Goal: Task Accomplishment & Management: Use online tool/utility

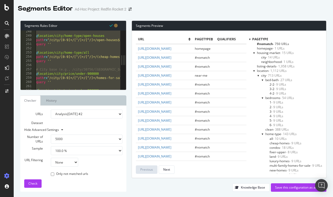
select select "5000"
select select "100"
click at [97, 48] on div "@ location/city/home-type/open-houses path rx ^/city/[0-9]+/[^/]+/[^/]+/open-ho…" at bounding box center [238, 62] width 406 height 67
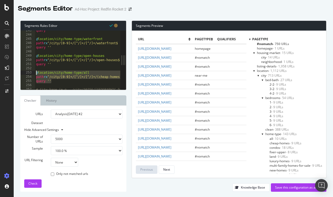
scroll to position [0, 0]
drag, startPoint x: 55, startPoint y: 80, endPoint x: 33, endPoint y: 72, distance: 23.3
click at [33, 72] on div "243 244 245 246 247 248 249 250 251 252 253 254 255 256 257 258 query '' @ loca…" at bounding box center [71, 60] width 100 height 59
type textarea "@location/city/home-type/all path rx ^/city/[0-9]+/[^/]+/[^/]+/(cheap-homes|sin…"
click at [97, 68] on div "query '' @ location/city/home-type/waterfront path rx ^/city/[0-9]+/[^/]+/[^/]+…" at bounding box center [238, 61] width 406 height 67
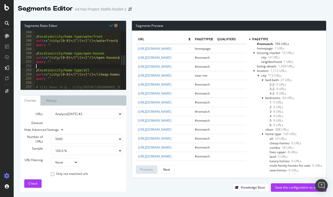
scroll to position [1027, 0]
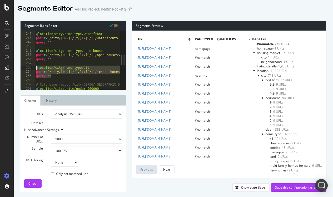
drag, startPoint x: 56, startPoint y: 76, endPoint x: 36, endPoint y: 67, distance: 21.6
click at [36, 67] on div "@ location/city/home-type/waterfront path rx ^/city/[0-9]+/[^/]+/[^/]+/waterfro…" at bounding box center [238, 61] width 406 height 67
paste textarea "query ''"
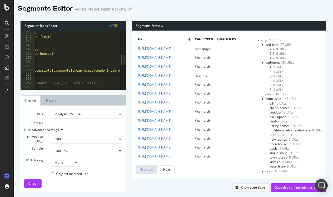
scroll to position [24, 0]
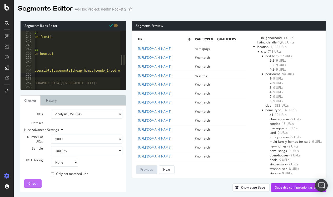
click at [37, 183] on span "Check" at bounding box center [32, 183] width 9 height 4
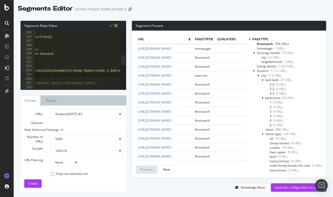
click at [270, 138] on span "all - 10 URLs" at bounding box center [278, 138] width 17 height 4
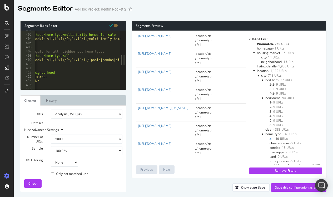
scroll to position [0, 68]
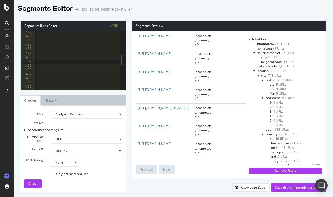
scroll to position [1692, 0]
click at [58, 60] on div "@ location/neighborhood/home-type/multi-family-homes-for-sale path rx ^/neighbo…" at bounding box center [73, 61] width 780 height 67
type textarea "path rx ^/neighborhood/[0-9]+/[^/]+/[^/]+/[^/]+/()$"
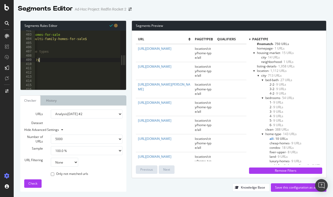
paste textarea "Cursor at row 409"
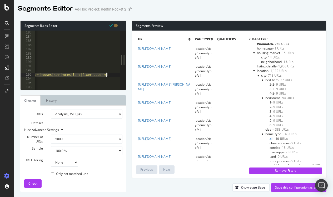
click at [106, 75] on div "@ location/zipcode/home-type/land path rx ^/zipcode/[0-9]+/land$ query '' @ loc…" at bounding box center [252, 59] width 806 height 67
paste textarea "accessible|basements|cheap-homes|condo_1-bedroom-condo|condo_2-bedroom-condo|co…"
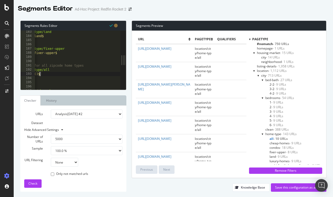
paste textarea "accessible|basements|cheap-homes|condo_1-bedroom-condo|condo_2-bedroom-condo|co…"
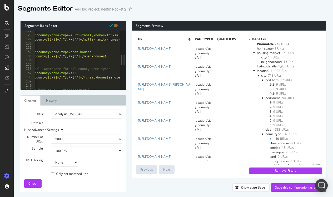
scroll to position [0, 26]
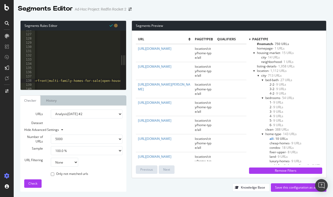
scroll to position [528, 0]
click at [65, 80] on div "query '' @ location/county/home-type/multi-family-homes-for-sale path rx ^/coun…" at bounding box center [94, 61] width 806 height 67
type textarea "path rx ^/county/[0-9]+/[^/]+/[^/]+/()$"
paste textarea "Cursor at row 138"
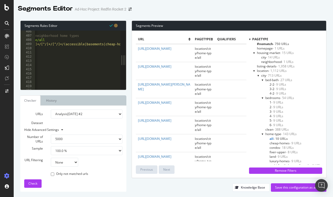
type textarea "path rx ^/neighborhood/[0-9]+/[^/]+/[^/]+/[^/]+/(accessible|basements|cheap-hom…"
click at [115, 57] on div at bounding box center [117, 9] width 5 height 3346
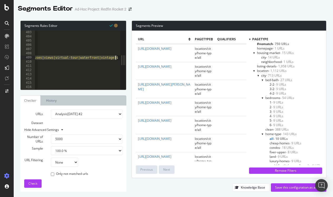
type textarea "path rx ^/neighborhood/[0-9]+/[^/]+/[^/]+/[^/]+/()$"
paste textarea "Cursor at row 409"
drag, startPoint x: 56, startPoint y: 88, endPoint x: 50, endPoint y: 88, distance: 6.3
click at [51, 88] on div at bounding box center [77, 87] width 85 height 5
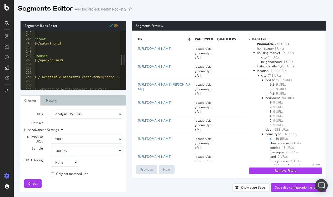
type textarea "path rx ^/city/[0-9]+/[^/]+/[^/]+/(accessible|basements|cheap-homes|condo_1-bed…"
type textarea "path rx ^/city/[0-9]+/[^/]+/[^/]+/()$"
paste textarea "Cursor at row 254"
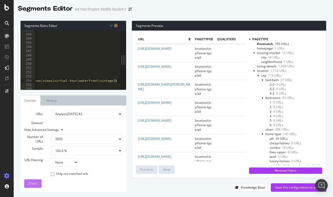
click at [34, 186] on div "Check" at bounding box center [32, 184] width 9 height 8
click at [258, 75] on div at bounding box center [259, 75] width 2 height 4
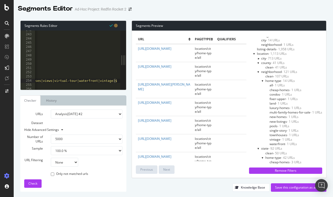
click at [270, 85] on span "all - 1 URLs" at bounding box center [277, 85] width 15 height 4
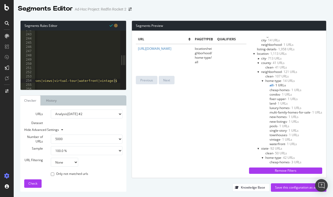
click at [258, 70] on div at bounding box center [259, 72] width 2 height 4
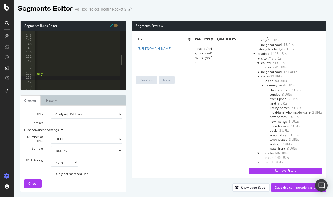
click at [46, 89] on div at bounding box center [77, 87] width 85 height 5
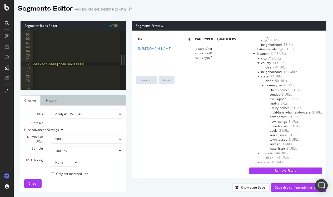
click at [82, 64] on div "query '' @ location/state/home-type/open-houses path rx ^/state/[^/]+/open-hous…" at bounding box center [137, 61] width 806 height 67
paste textarea "accessible|basements|cheap-homes|condo_1-bedroom-condo|condo_2-bedroom-condo|co…"
type textarea "path rx ^/state/[^/]+/(accessible|basements|cheap-homes|condo_1-bedroom-condo|c…"
click at [31, 183] on span "Check" at bounding box center [32, 183] width 9 height 4
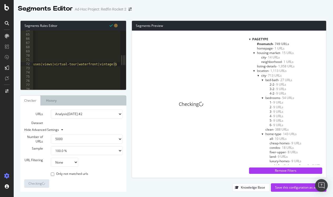
click at [258, 75] on div at bounding box center [259, 75] width 2 height 4
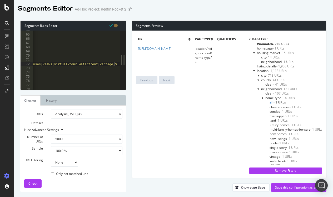
click at [258, 87] on div at bounding box center [259, 89] width 2 height 4
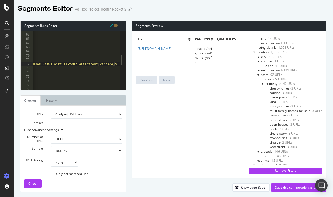
click at [258, 75] on div at bounding box center [259, 74] width 2 height 4
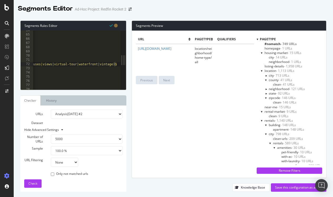
click at [265, 97] on div at bounding box center [266, 98] width 2 height 4
click at [265, 97] on div at bounding box center [266, 98] width 4 height 2
click at [261, 71] on div at bounding box center [262, 70] width 2 height 4
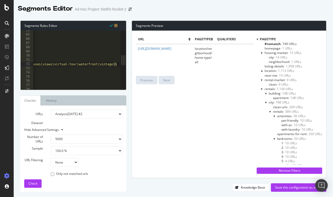
click at [261, 88] on div at bounding box center [262, 89] width 2 height 4
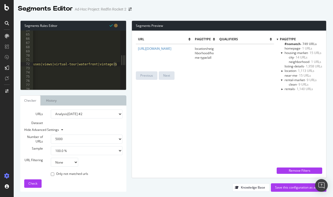
click at [282, 80] on div at bounding box center [282, 80] width 2 height 4
click at [287, 66] on span "listing-details - 1,958 URLs" at bounding box center [304, 66] width 38 height 4
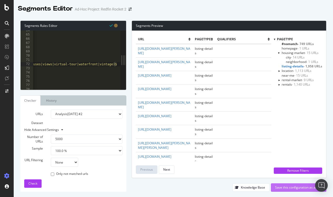
click at [300, 187] on div "Save this configuration as active" at bounding box center [298, 187] width 47 height 4
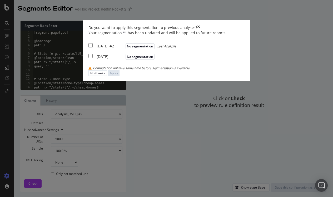
click at [88, 47] on input "modal" at bounding box center [90, 45] width 4 height 4
checkbox input "true"
click at [88, 58] on input "modal" at bounding box center [90, 56] width 4 height 4
checkbox input "false"
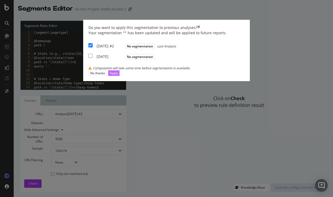
click at [118, 75] on div "Apply" at bounding box center [114, 73] width 8 height 4
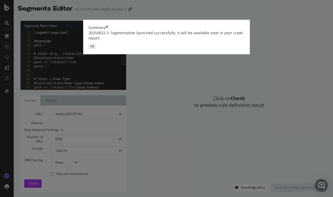
click at [94, 48] on div "Ok" at bounding box center [92, 46] width 4 height 4
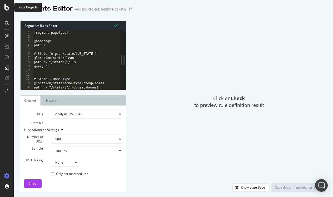
click at [8, 8] on icon at bounding box center [6, 7] width 5 height 6
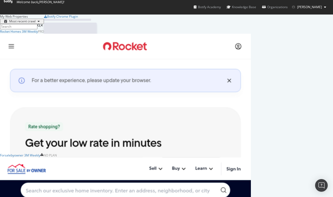
scroll to position [197, 333]
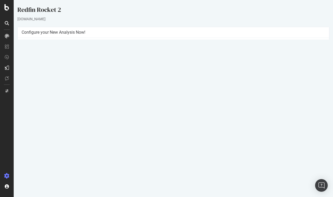
click at [51, 164] on link "[DATE] #2 report" at bounding box center [38, 166] width 25 height 4
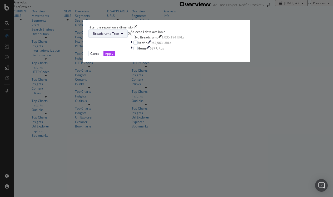
click at [128, 38] on button "Breadcrumb Tree" at bounding box center [107, 33] width 39 height 8
click at [137, 29] on icon "times" at bounding box center [136, 27] width 2 height 4
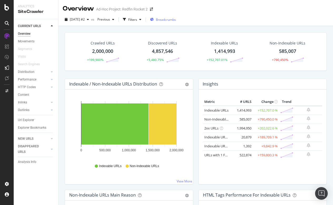
click at [176, 17] on div "Breadcrumbs" at bounding box center [163, 20] width 26 height 8
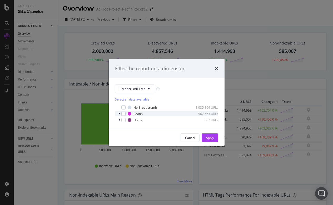
click at [119, 114] on icon "modal" at bounding box center [120, 113] width 2 height 3
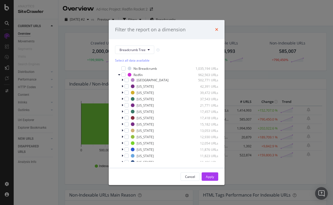
click at [218, 29] on icon "times" at bounding box center [216, 29] width 3 height 4
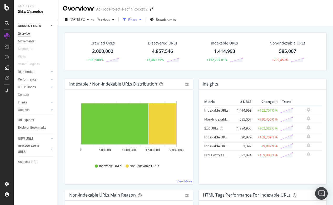
click at [137, 20] on div "Filters" at bounding box center [132, 19] width 9 height 4
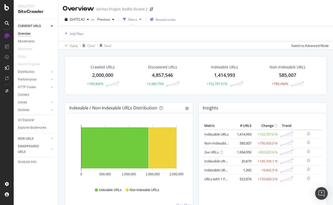
click at [176, 18] on span "Breadcrumbs" at bounding box center [166, 19] width 20 height 4
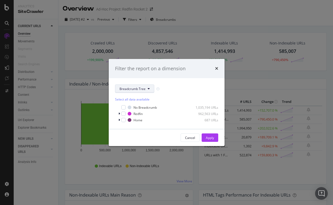
click at [148, 88] on icon "modal" at bounding box center [149, 88] width 2 height 3
click at [155, 80] on div "Breadcrumb Tree Select all data available No Breadcrumb 1,035,194 URLs Redfin 9…" at bounding box center [167, 103] width 116 height 51
click at [119, 121] on icon "modal" at bounding box center [120, 120] width 2 height 3
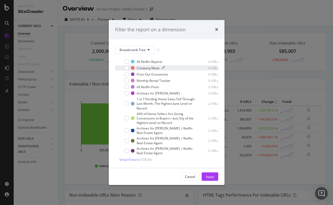
scroll to position [51, 0]
click at [191, 176] on div "Cancel" at bounding box center [190, 177] width 10 height 4
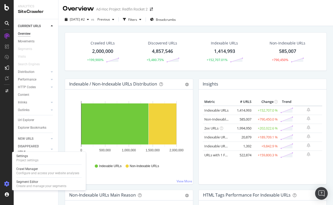
click at [8, 182] on icon at bounding box center [6, 183] width 5 height 5
click at [28, 181] on div "Segment Editor" at bounding box center [41, 182] width 50 height 4
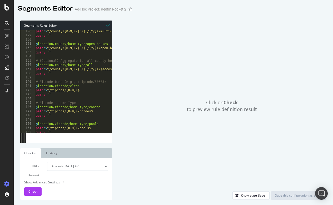
scroll to position [567, 0]
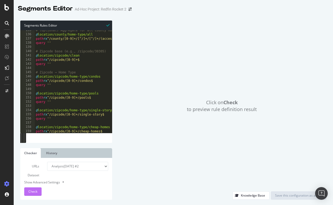
click at [32, 194] on div "Check" at bounding box center [32, 192] width 9 height 8
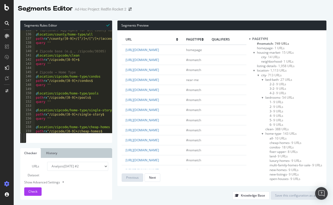
click at [253, 71] on div at bounding box center [254, 70] width 2 height 4
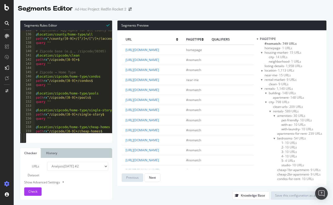
click at [261, 52] on div at bounding box center [262, 52] width 2 height 4
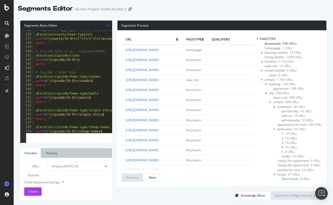
click at [261, 80] on div at bounding box center [262, 79] width 2 height 4
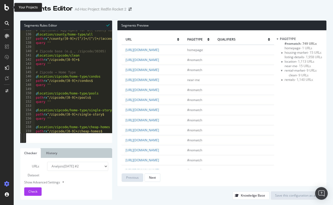
click at [8, 8] on icon at bounding box center [6, 7] width 5 height 6
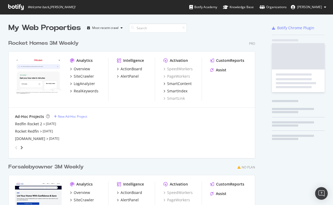
scroll to position [205, 333]
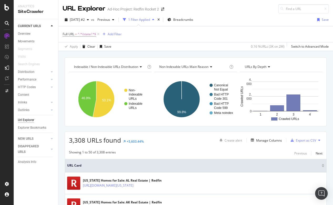
scroll to position [88, 0]
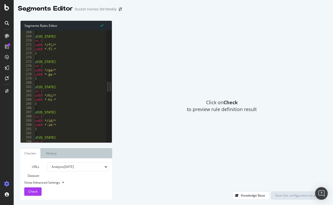
scroll to position [0, 1]
click at [7, 9] on icon at bounding box center [6, 7] width 5 height 6
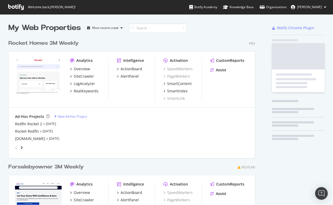
scroll to position [238, 251]
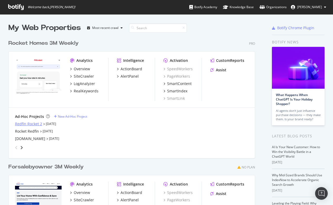
click at [32, 124] on div "Redfin Rocket 2" at bounding box center [28, 123] width 27 height 5
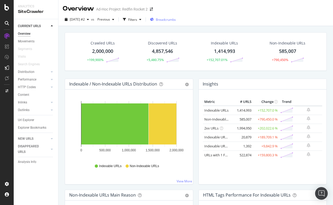
click at [176, 18] on span "Breadcrumbs" at bounding box center [166, 19] width 20 height 4
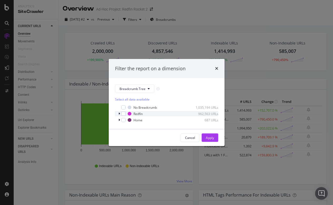
click at [120, 114] on icon "modal" at bounding box center [120, 113] width 2 height 3
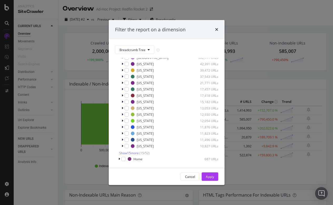
scroll to position [22, 0]
click at [217, 29] on icon "times" at bounding box center [216, 29] width 3 height 4
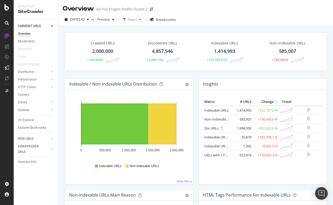
click at [137, 18] on div "Filters" at bounding box center [132, 19] width 9 height 4
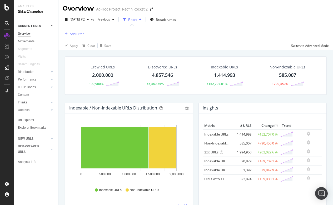
click at [137, 18] on div "Filters" at bounding box center [132, 19] width 9 height 4
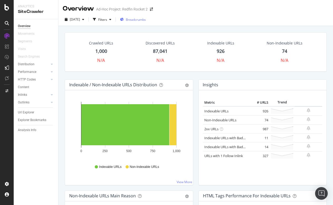
click at [142, 16] on div "Breadcrumbs" at bounding box center [133, 20] width 26 height 8
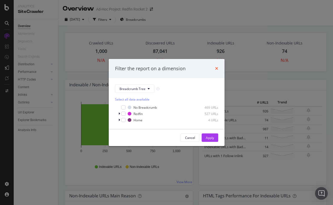
click at [217, 68] on icon "times" at bounding box center [216, 68] width 3 height 4
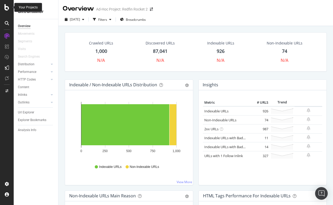
click at [6, 10] on icon at bounding box center [6, 7] width 5 height 6
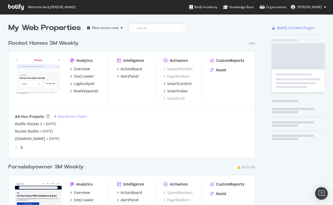
scroll to position [205, 333]
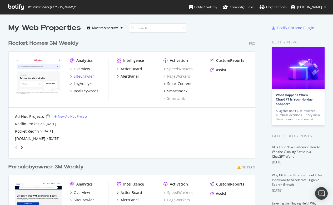
click at [82, 76] on div "SiteCrawler" at bounding box center [84, 76] width 20 height 5
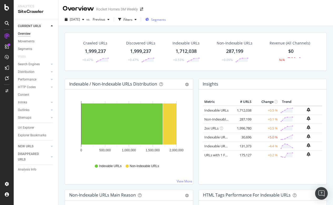
click at [166, 18] on span "Segments" at bounding box center [158, 19] width 15 height 4
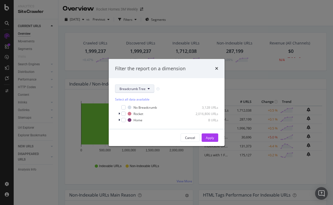
click at [126, 90] on span "Breadcrumb Tree" at bounding box center [133, 89] width 26 height 4
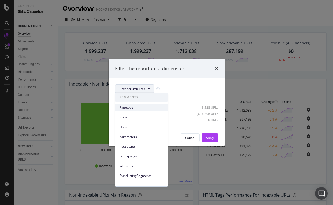
click at [127, 106] on span "Pagetype" at bounding box center [142, 107] width 44 height 5
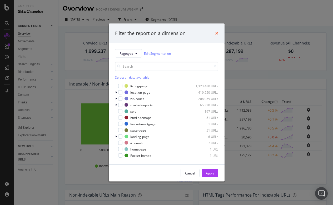
click at [216, 32] on icon "times" at bounding box center [216, 33] width 3 height 4
